Goal: Complete application form

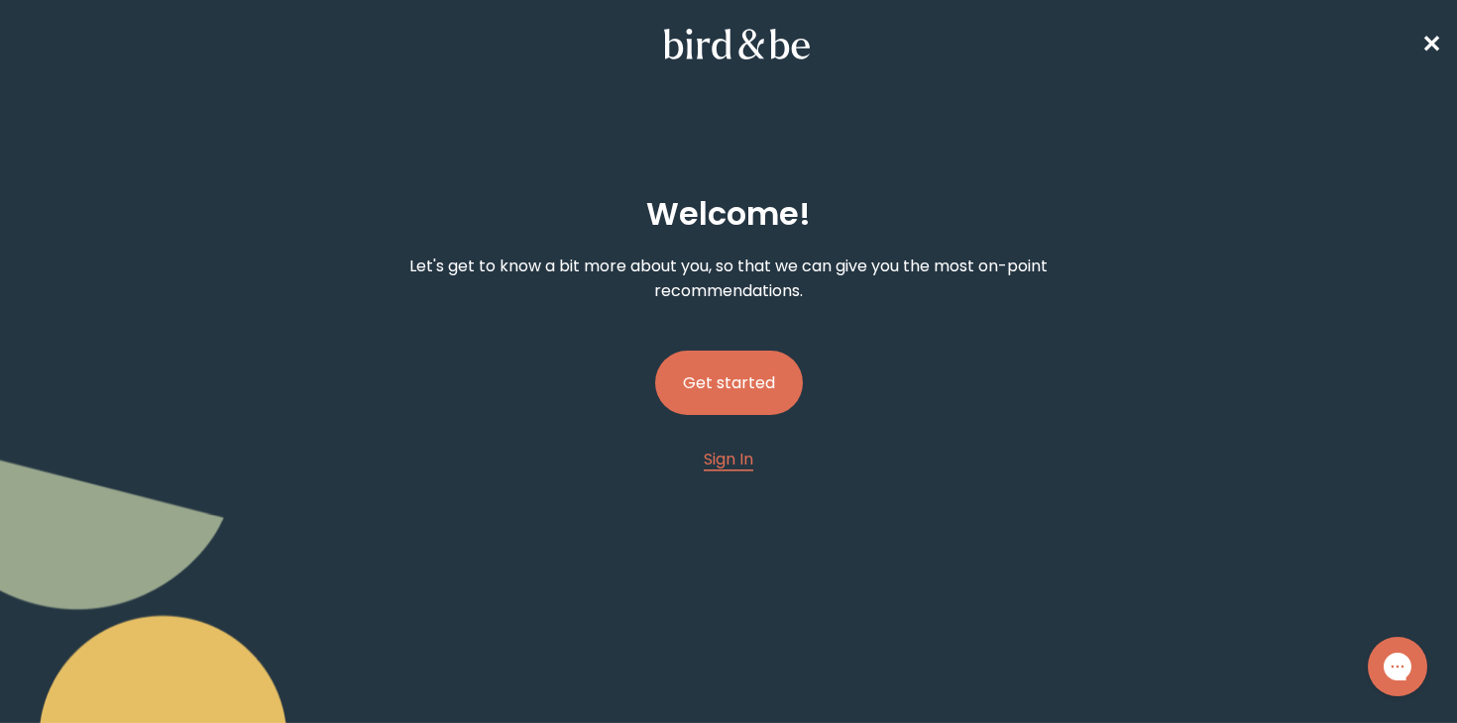
click at [729, 379] on button "Get started" at bounding box center [729, 383] width 148 height 64
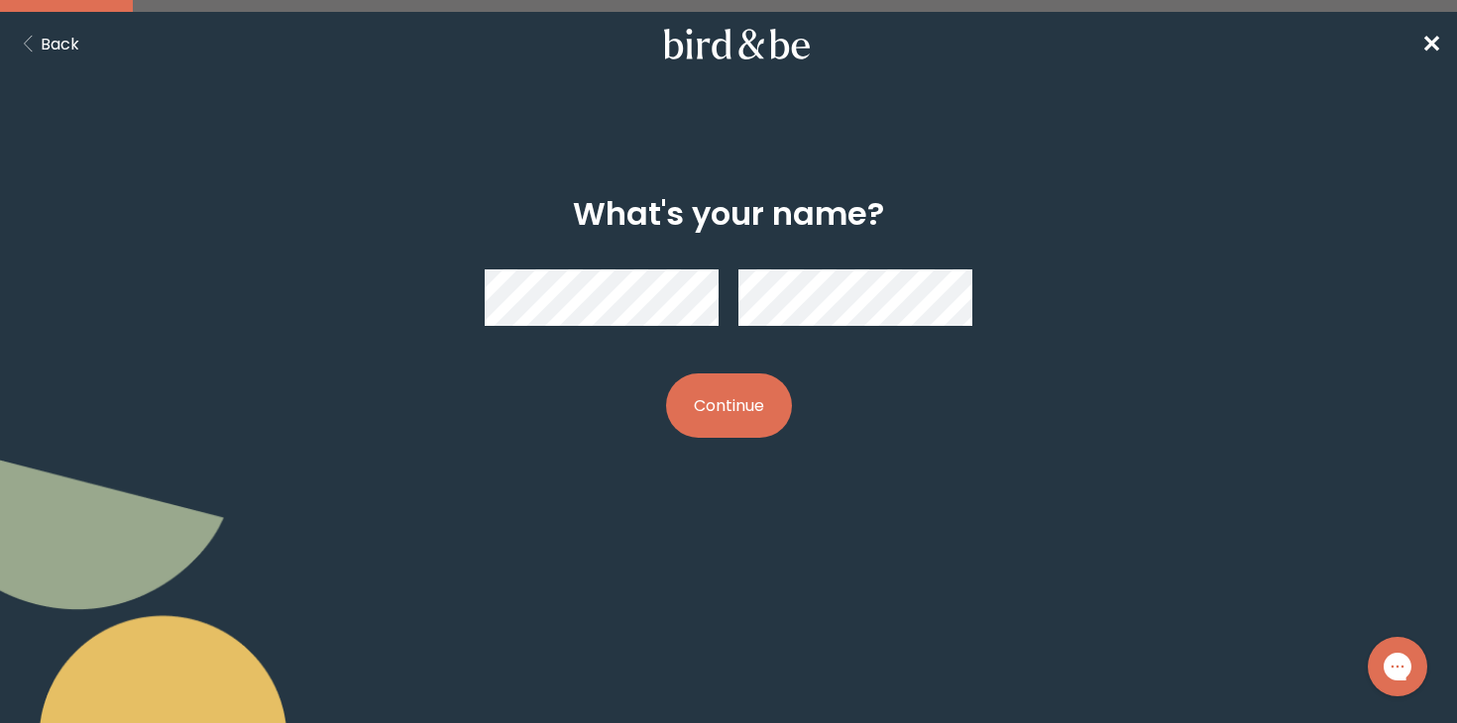
click at [666, 393] on button "Continue" at bounding box center [729, 406] width 126 height 64
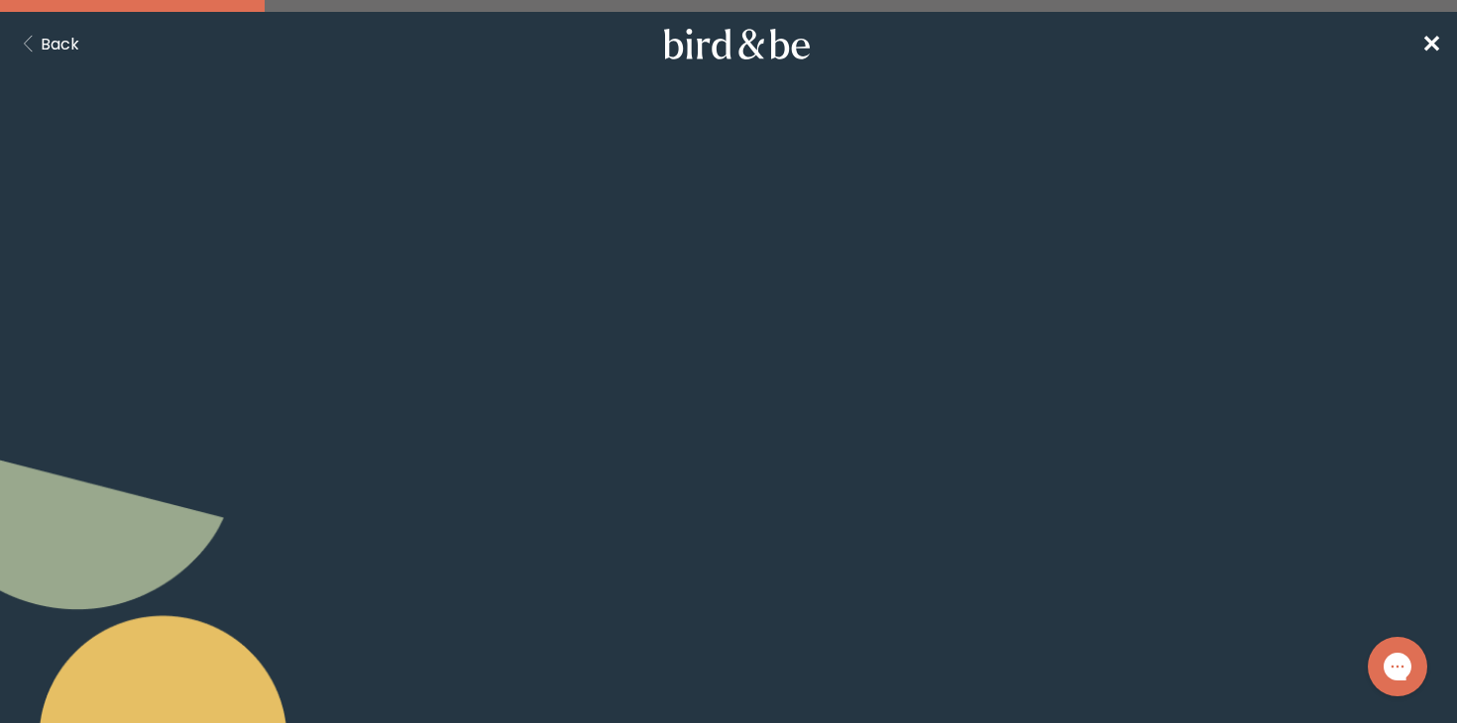
click at [699, 399] on label "Send me offers and promos" at bounding box center [729, 405] width 296 height 59
click at [600, 405] on input "Send me offers and promos" at bounding box center [599, 405] width 1 height 1
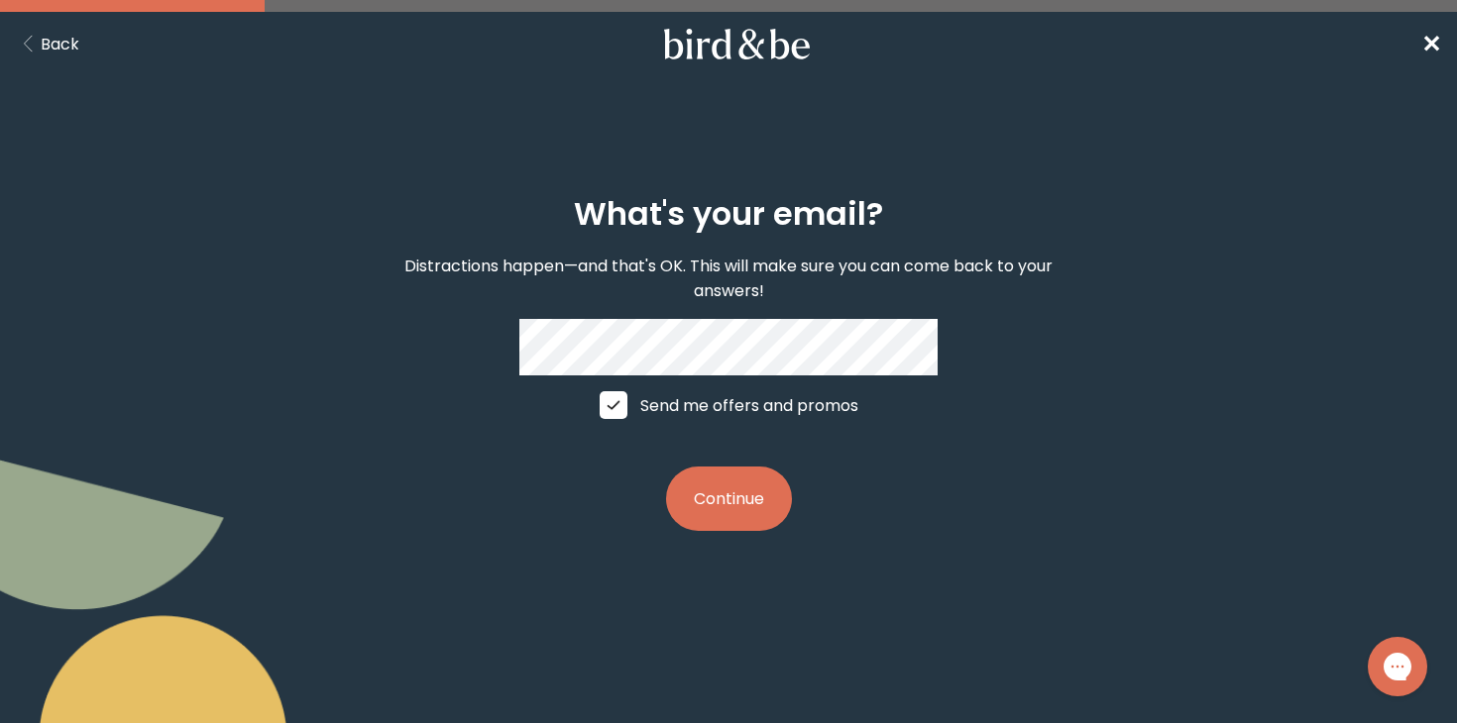
click at [672, 414] on label "Send me offers and promos" at bounding box center [729, 405] width 296 height 59
click at [600, 406] on input "Send me offers and promos" at bounding box center [599, 405] width 1 height 1
checkbox input "false"
click at [749, 529] on button "Continue" at bounding box center [729, 499] width 126 height 64
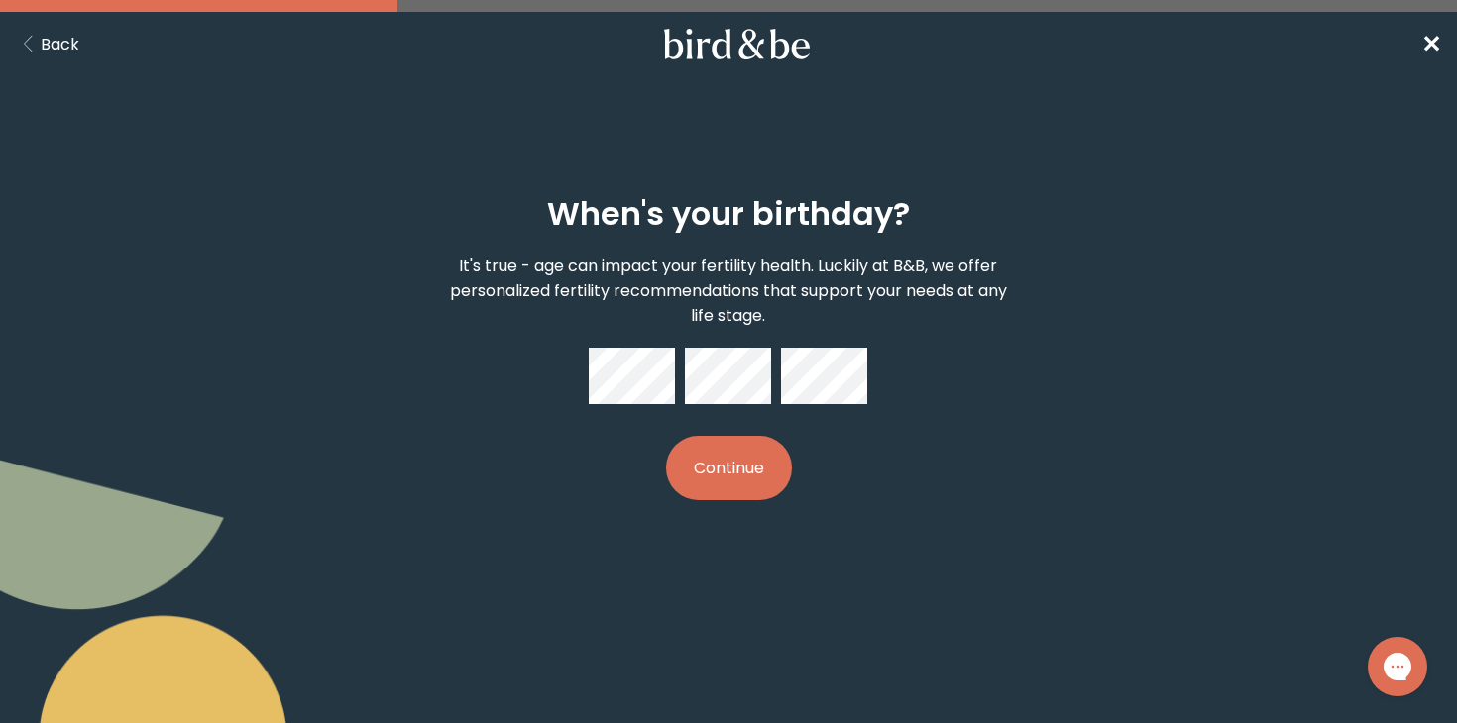
click at [747, 466] on button "Continue" at bounding box center [729, 468] width 126 height 64
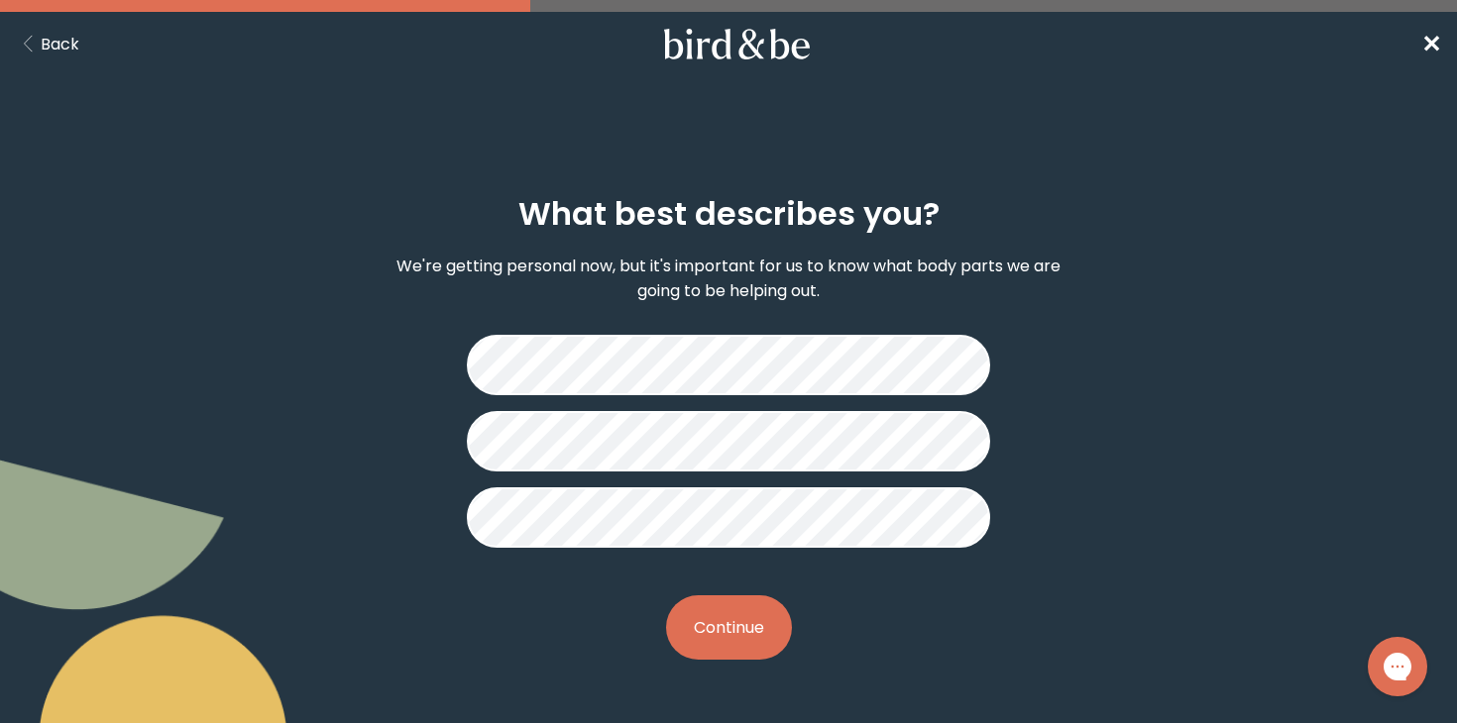
click at [747, 658] on button "Continue" at bounding box center [729, 628] width 126 height 64
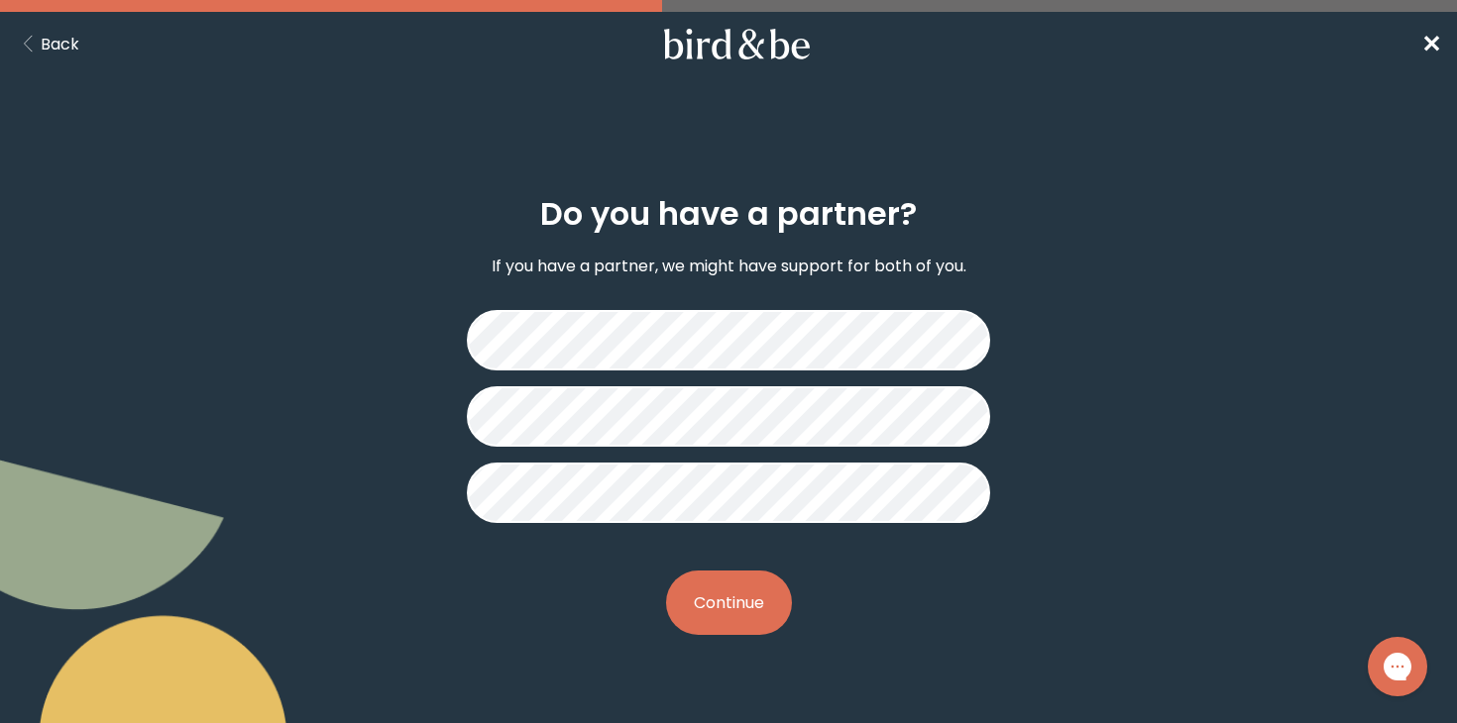
click at [730, 614] on button "Continue" at bounding box center [729, 603] width 126 height 64
click at [762, 605] on button "Continue" at bounding box center [729, 603] width 126 height 64
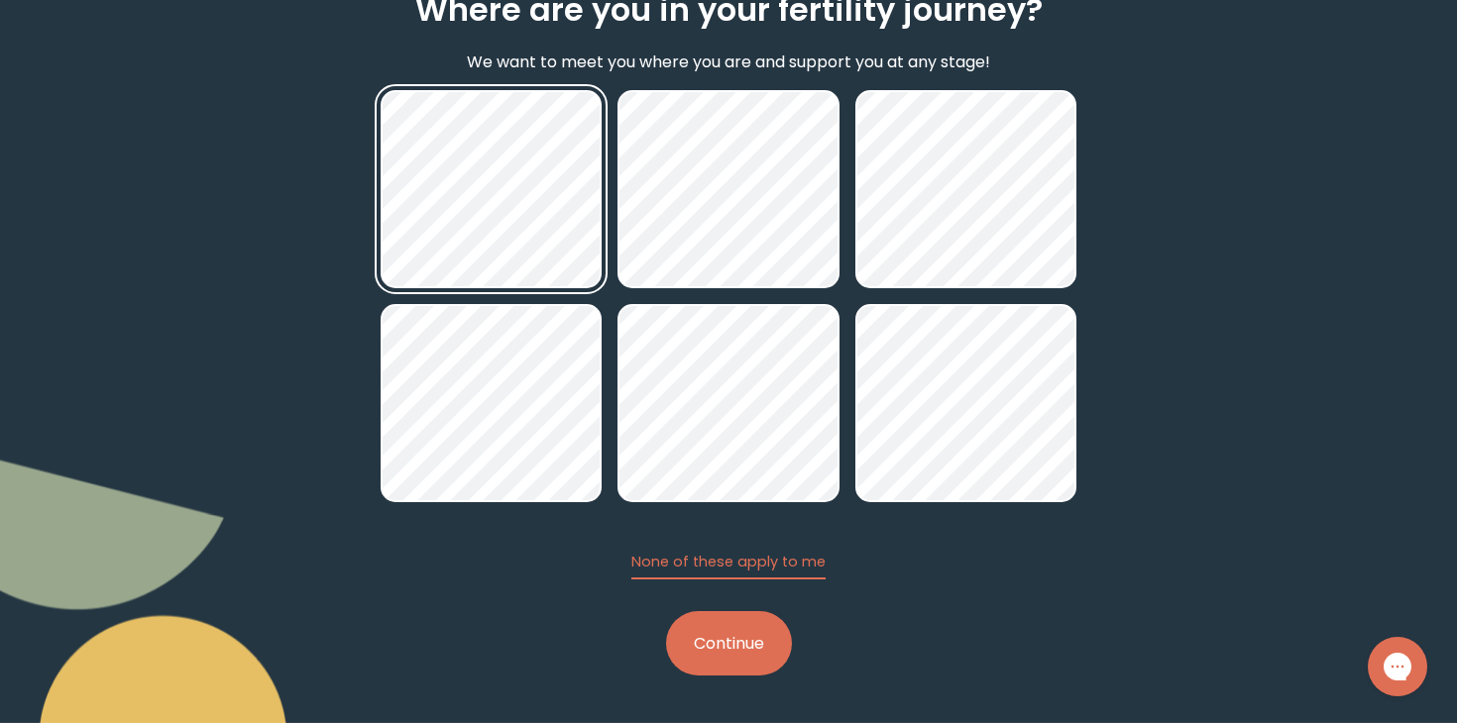
scroll to position [204, 0]
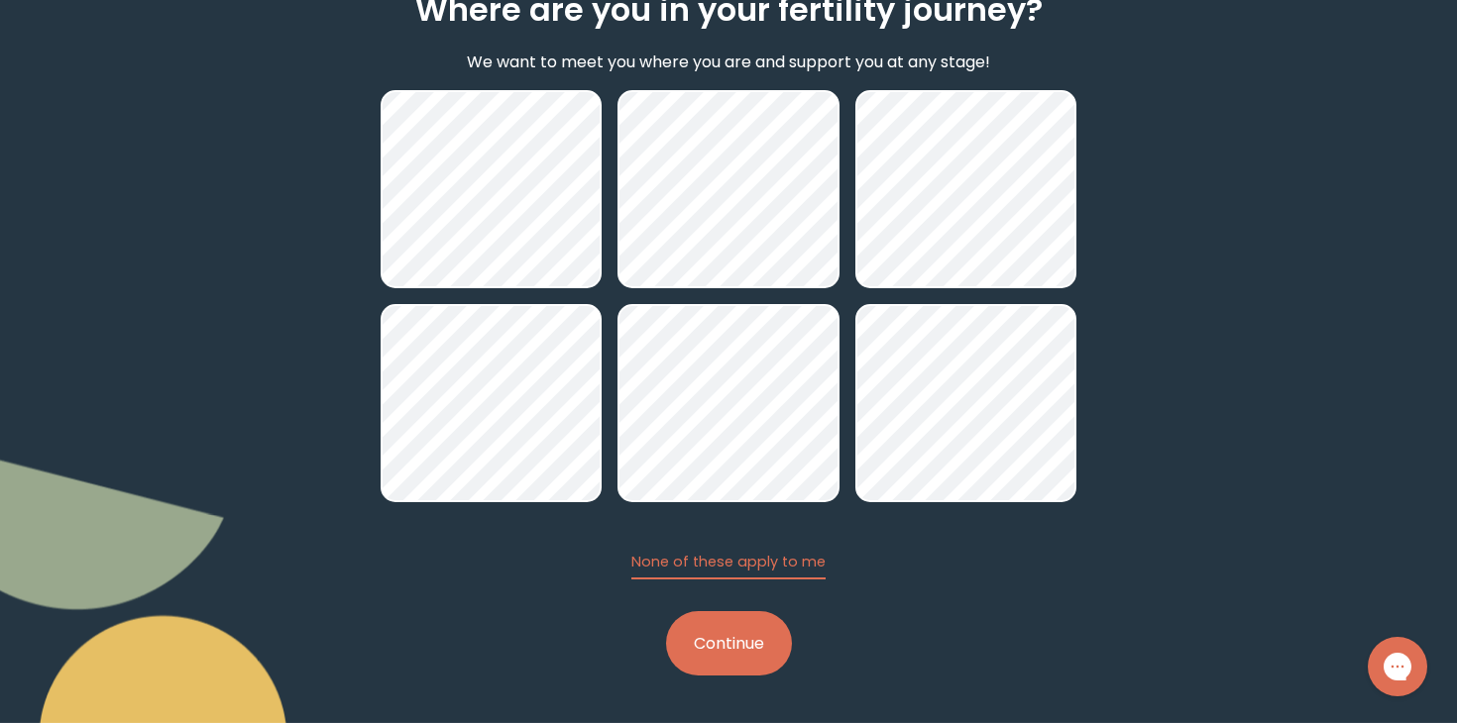
click at [759, 644] on button "Continue" at bounding box center [729, 643] width 126 height 64
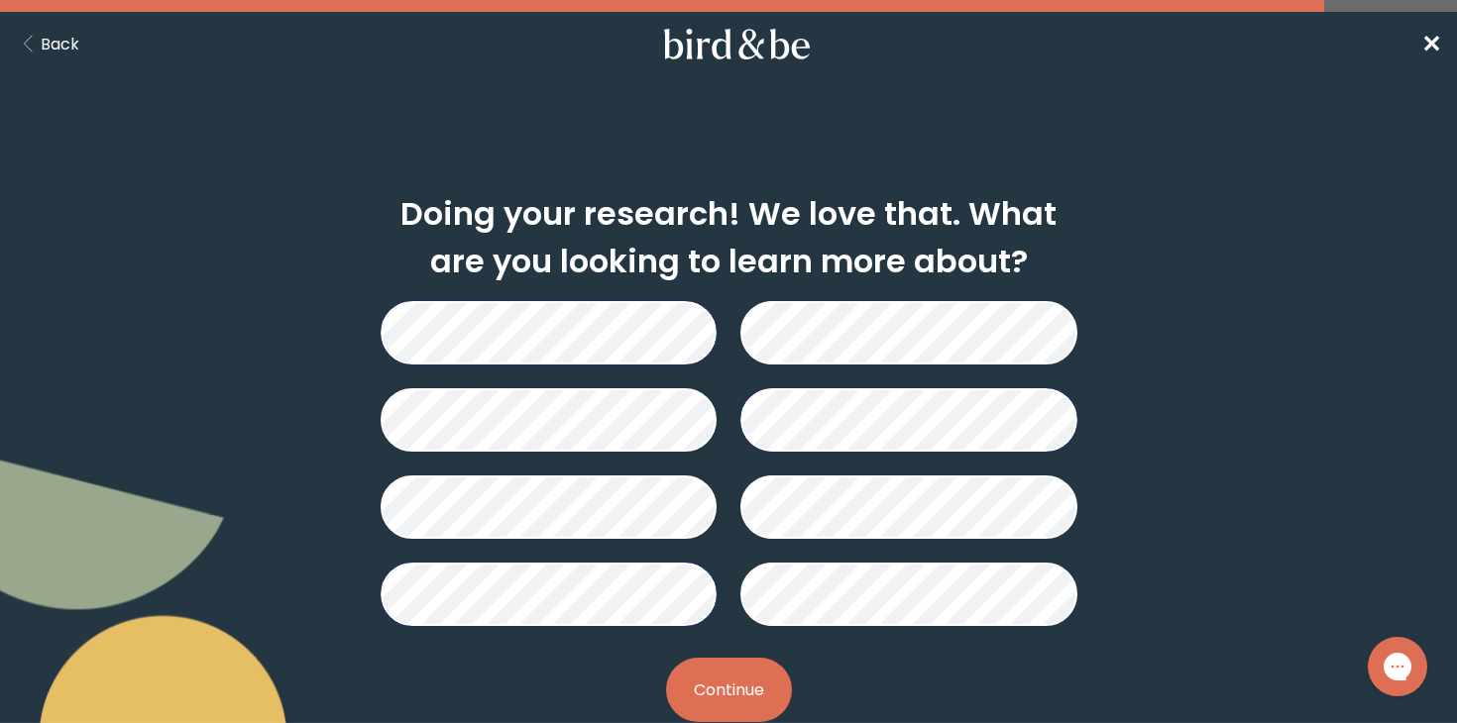
click at [714, 696] on button "Continue" at bounding box center [729, 690] width 126 height 64
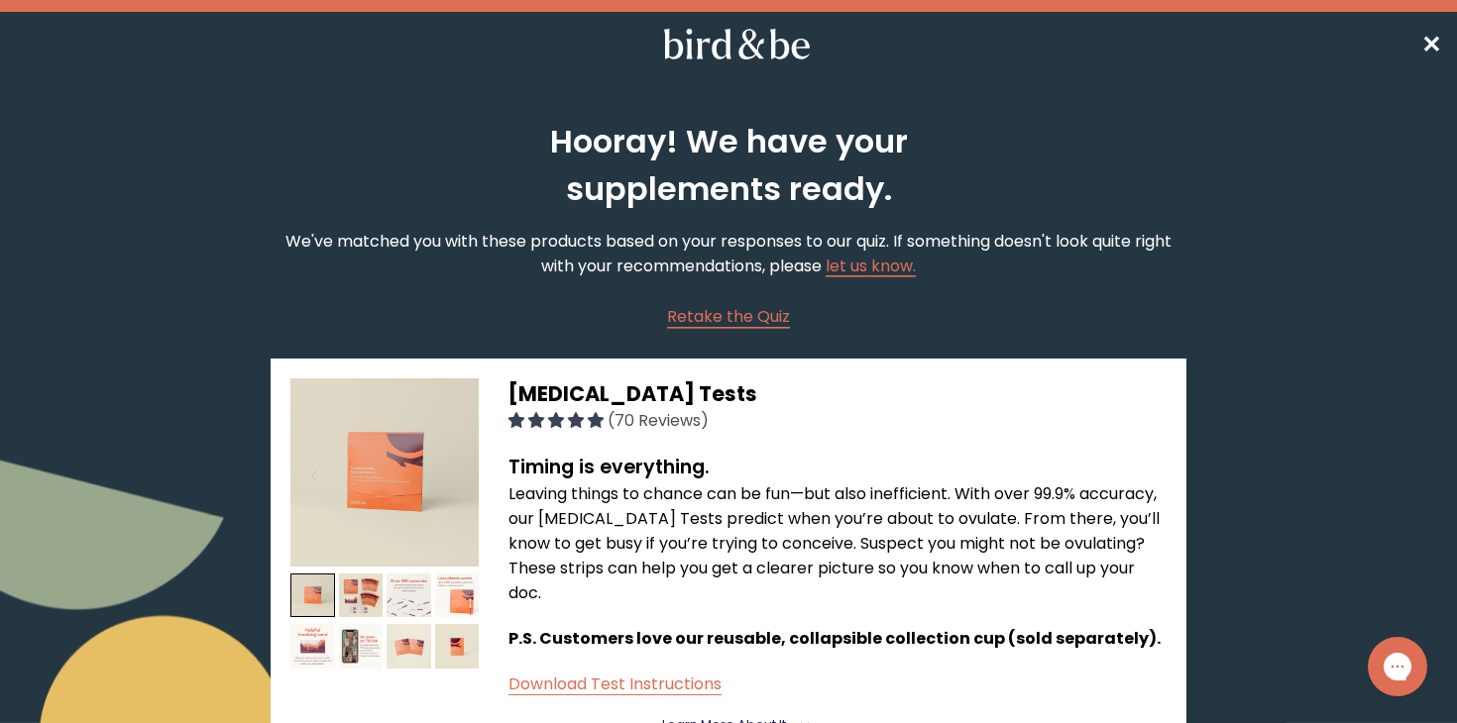
click at [1434, 34] on span "✕" at bounding box center [1431, 44] width 20 height 33
